Goal: Information Seeking & Learning: Learn about a topic

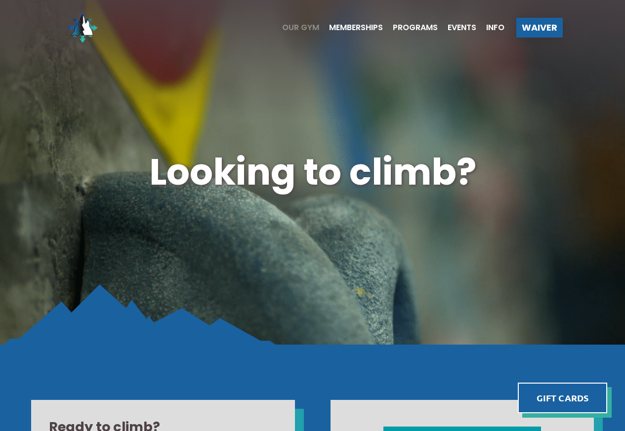
click at [309, 27] on span "Our Gym" at bounding box center [300, 28] width 37 height 8
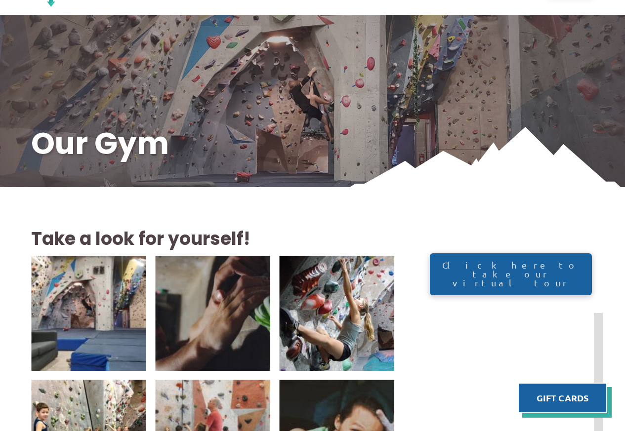
scroll to position [296, 0]
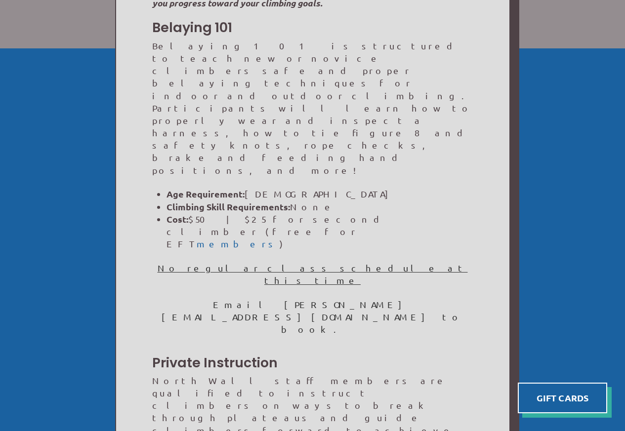
scroll to position [355, 0]
